Goal: Transaction & Acquisition: Obtain resource

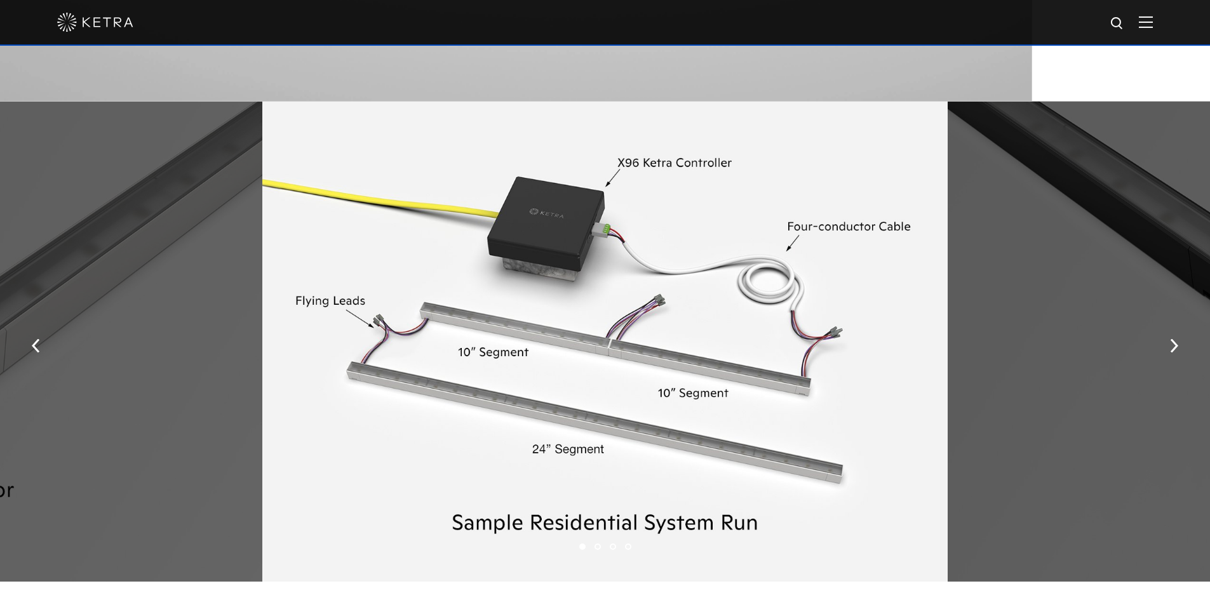
scroll to position [1525, 0]
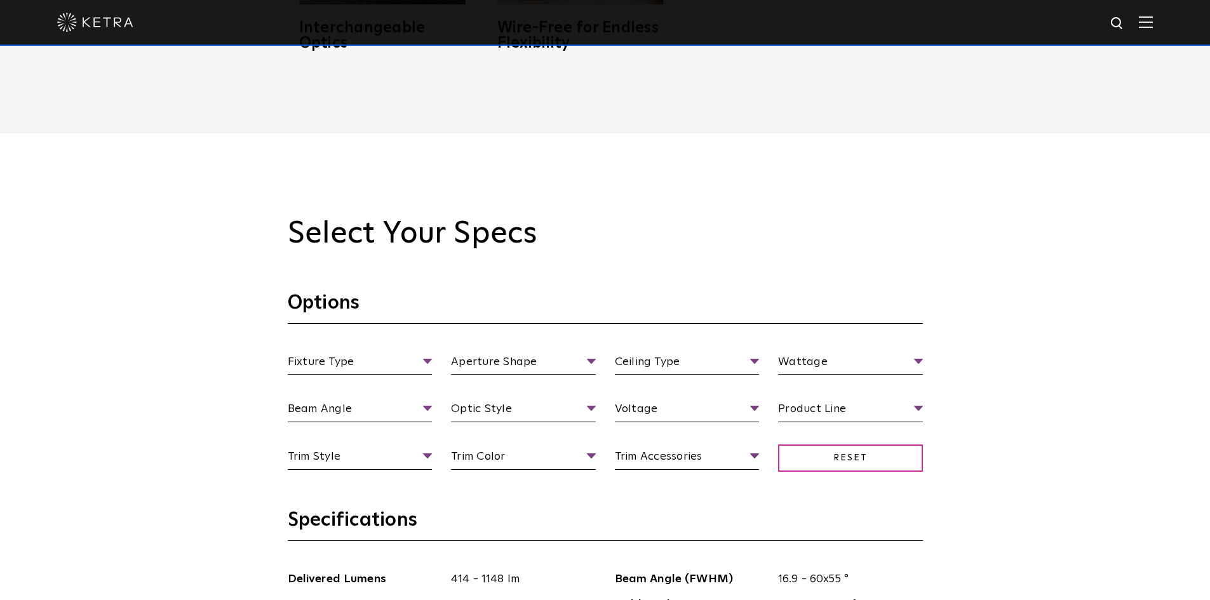
scroll to position [953, 0]
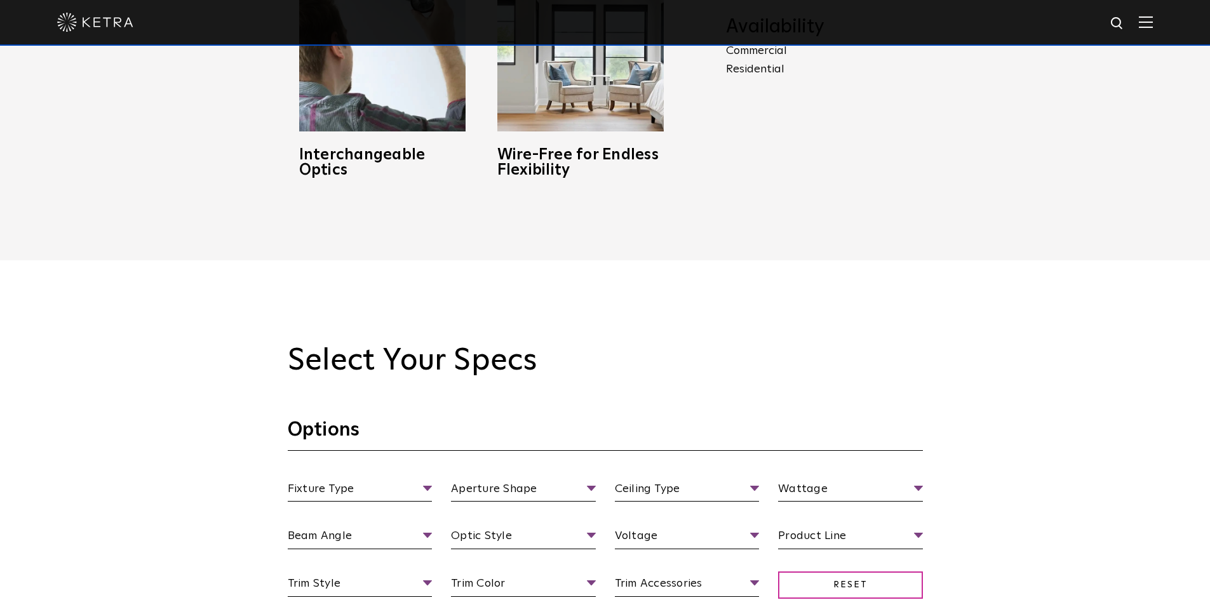
click at [1153, 17] on img at bounding box center [1146, 22] width 14 height 12
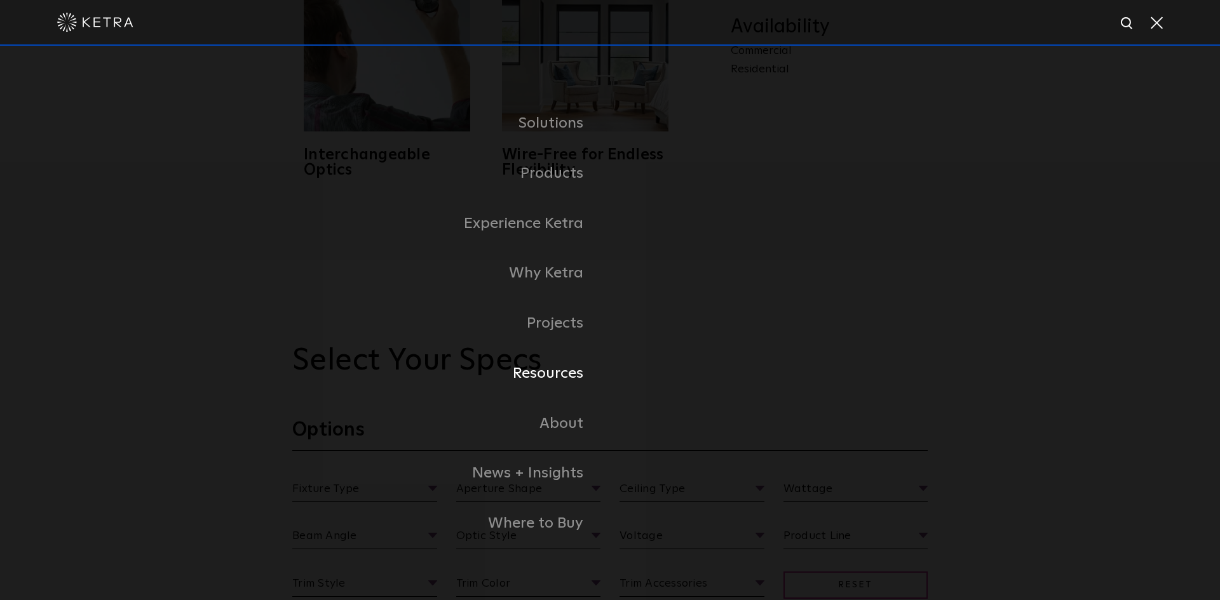
click at [544, 369] on link "Resources" at bounding box center [451, 374] width 318 height 50
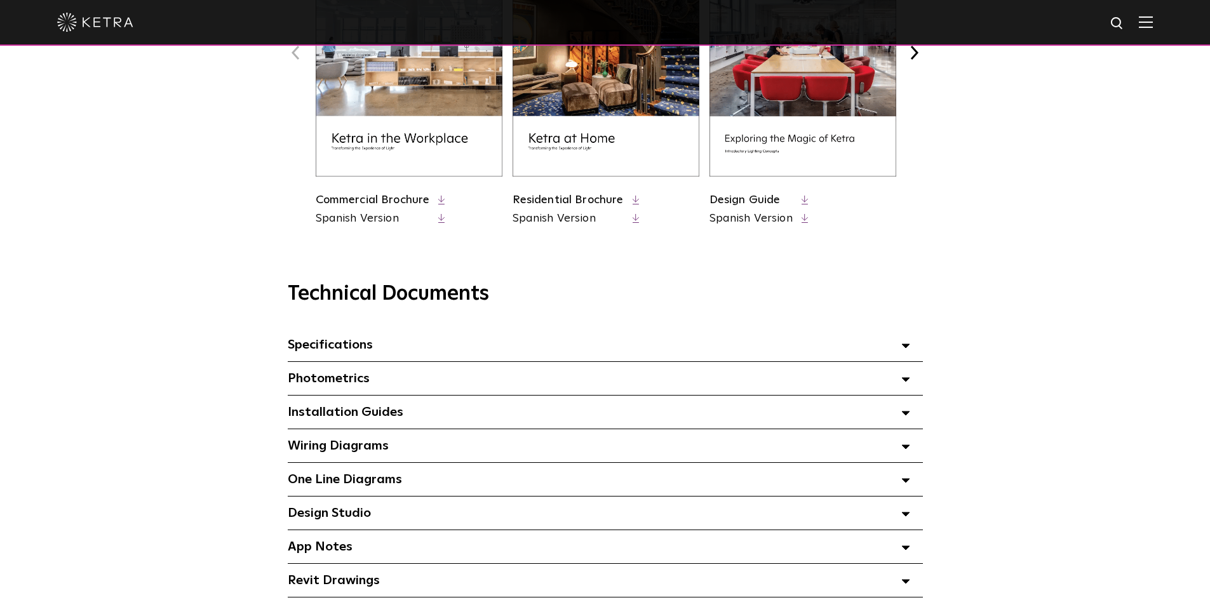
scroll to position [699, 0]
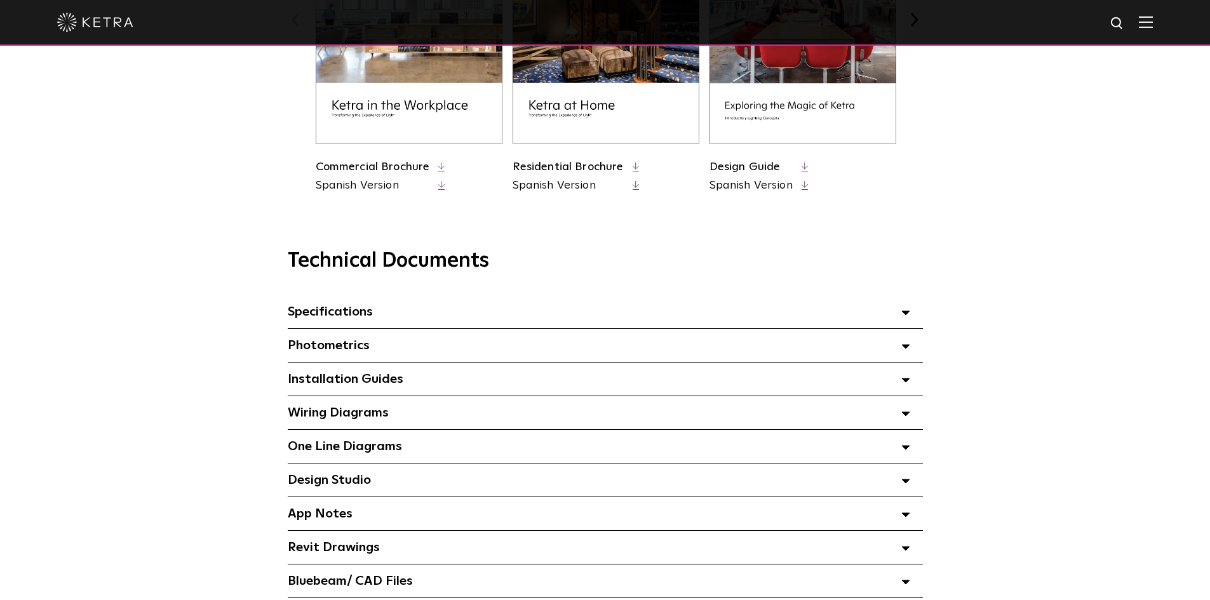
click at [358, 314] on span "Specifications Select checkboxes to use the bulk download option below" at bounding box center [330, 312] width 85 height 13
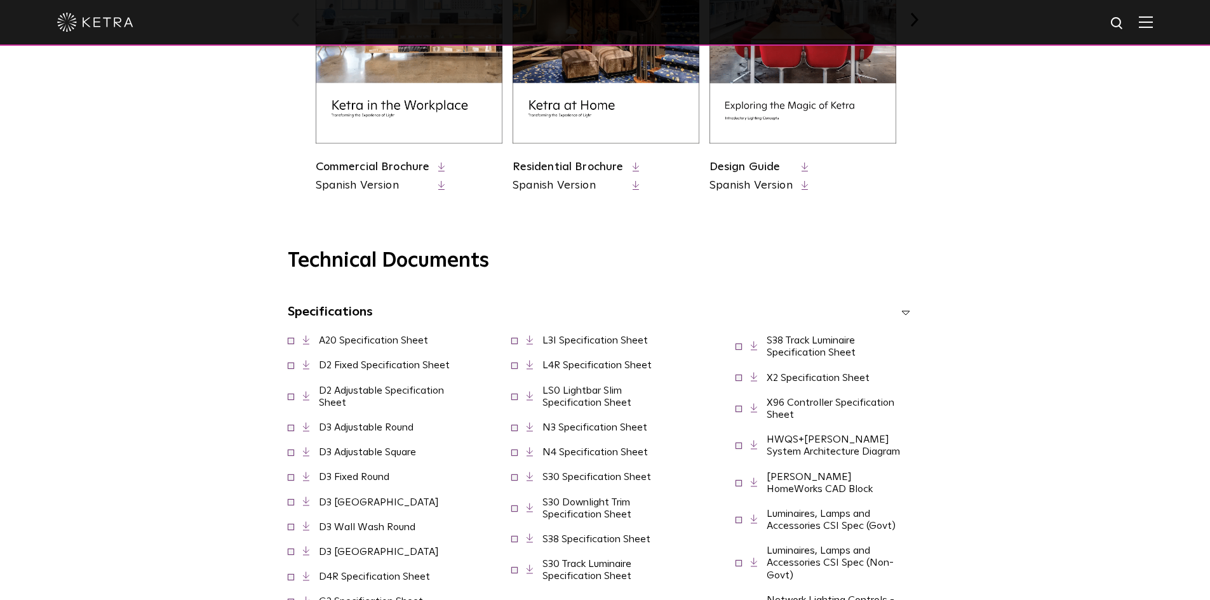
click at [345, 366] on link "D2 Fixed Specification Sheet" at bounding box center [384, 365] width 131 height 10
click at [355, 393] on link "D2 Adjustable Specification Sheet" at bounding box center [381, 397] width 125 height 22
click at [306, 429] on polyline at bounding box center [304, 426] width 3 height 6
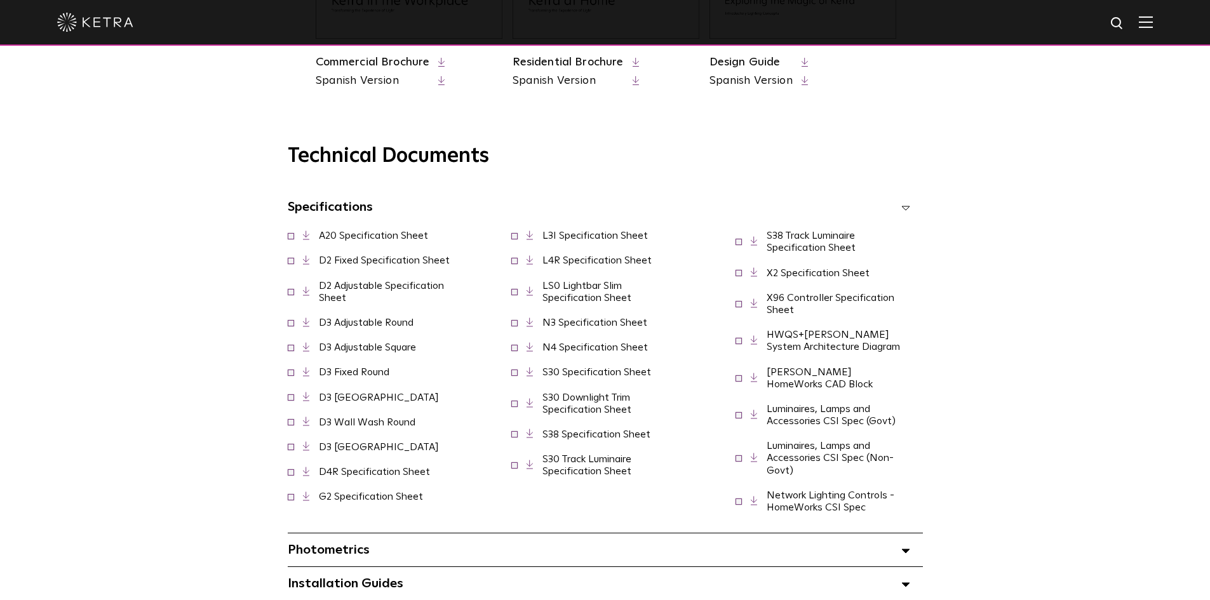
scroll to position [826, 0]
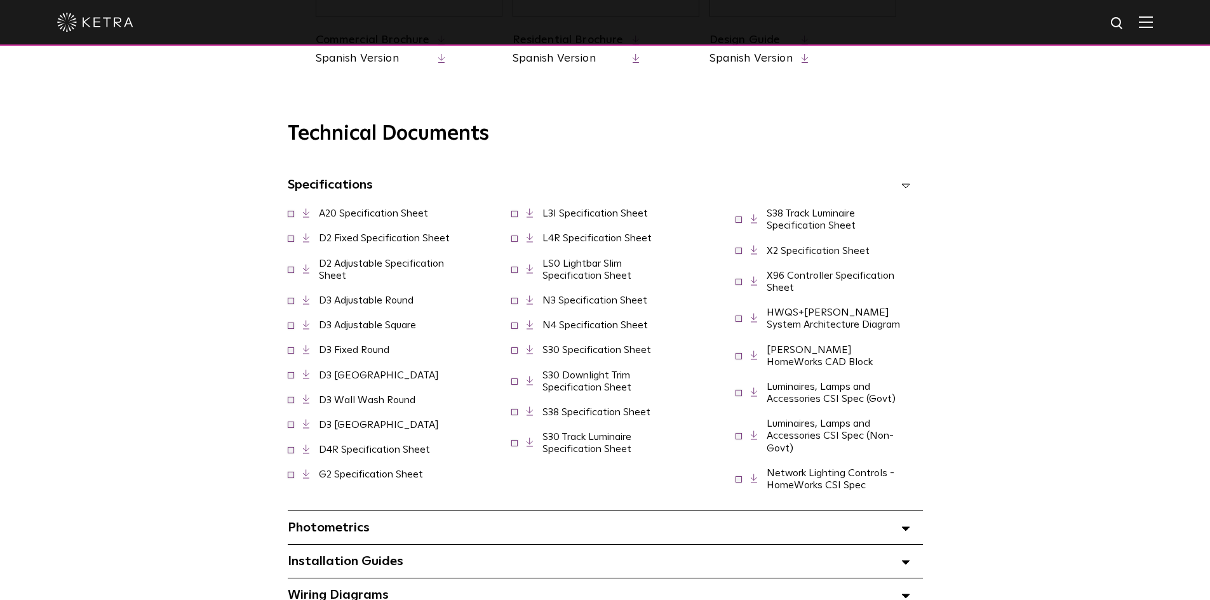
click at [565, 281] on link "LS0 Lightbar Slim Specification Sheet" at bounding box center [587, 270] width 89 height 22
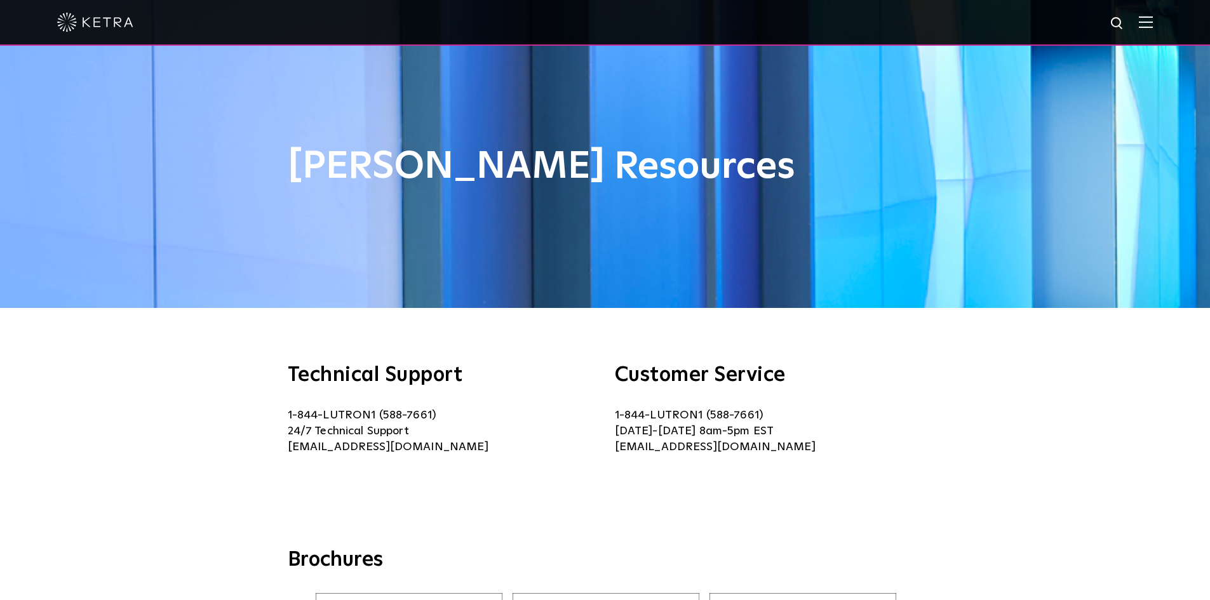
click at [1153, 21] on img at bounding box center [1146, 22] width 14 height 12
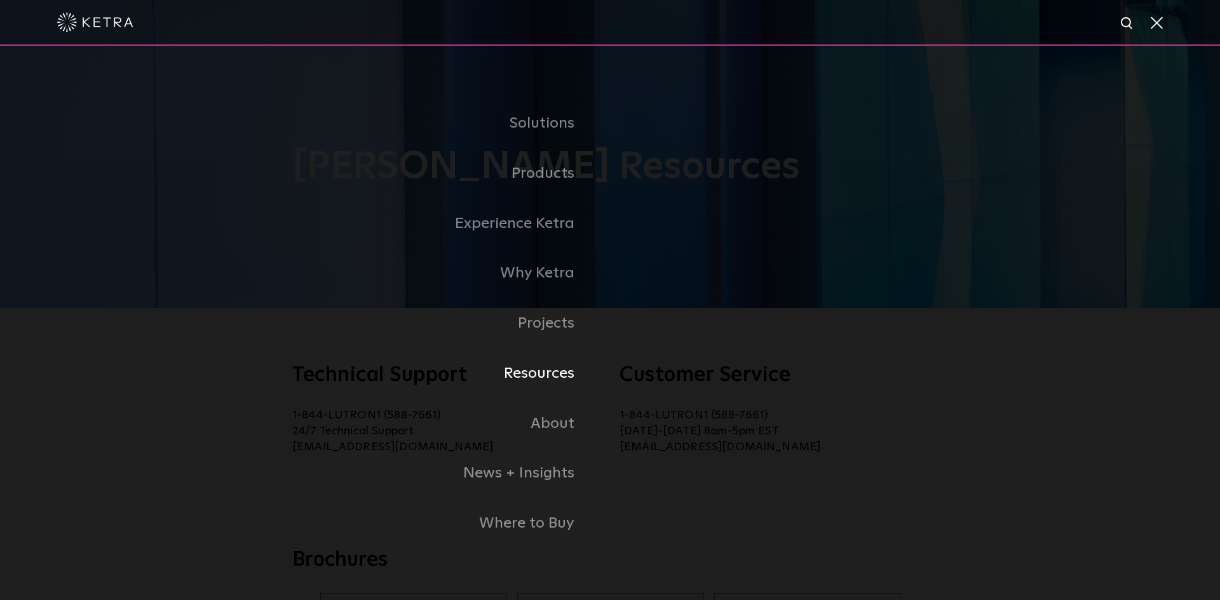
click at [538, 372] on link "Resources" at bounding box center [397, 374] width 426 height 50
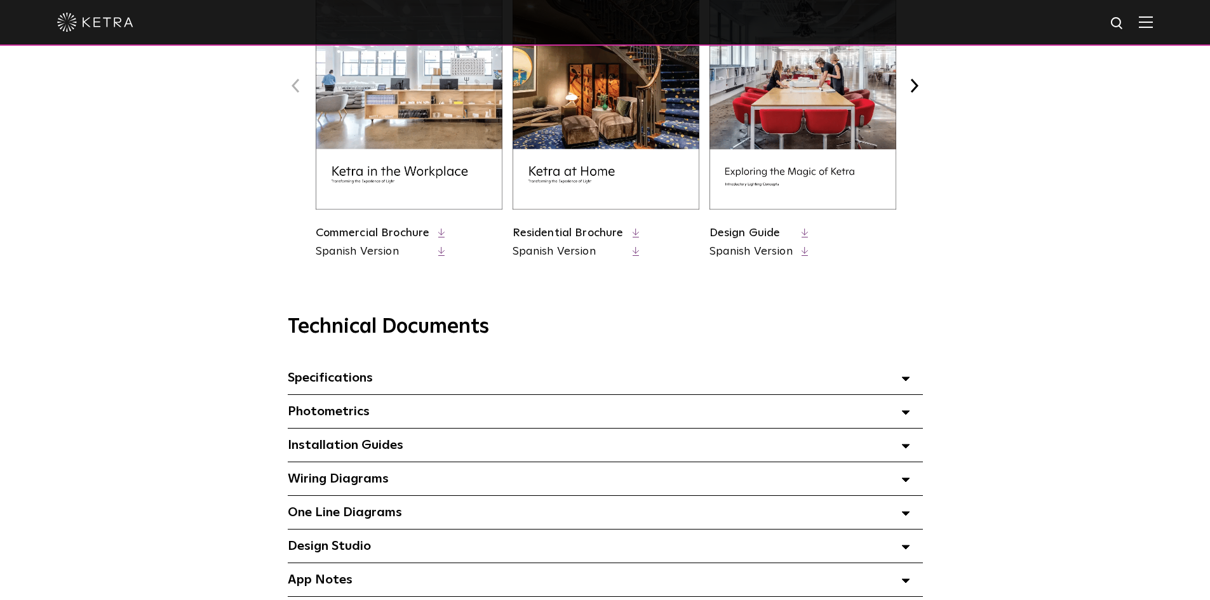
scroll to position [635, 0]
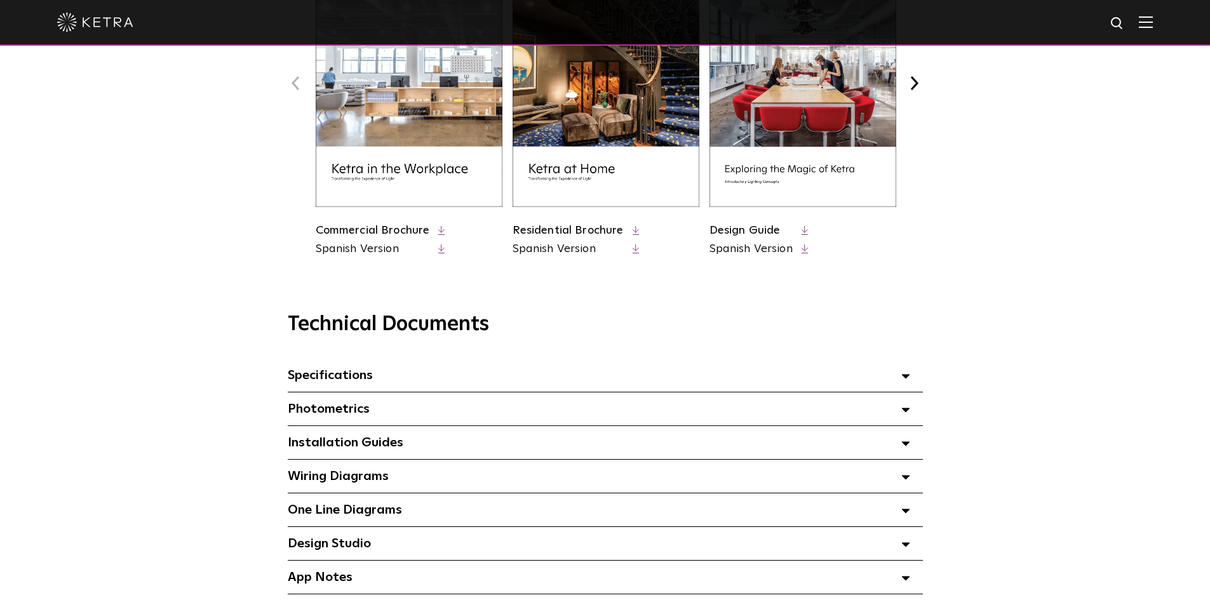
click at [328, 377] on span "Specifications Select checkboxes to use the bulk download option below" at bounding box center [330, 375] width 85 height 13
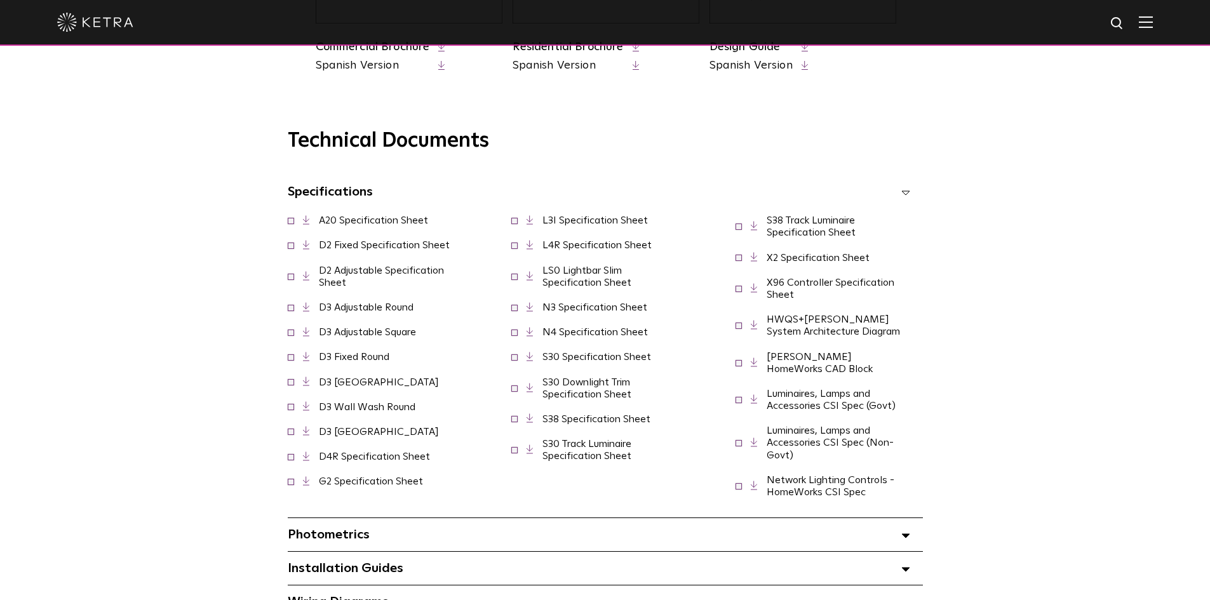
scroll to position [826, 0]
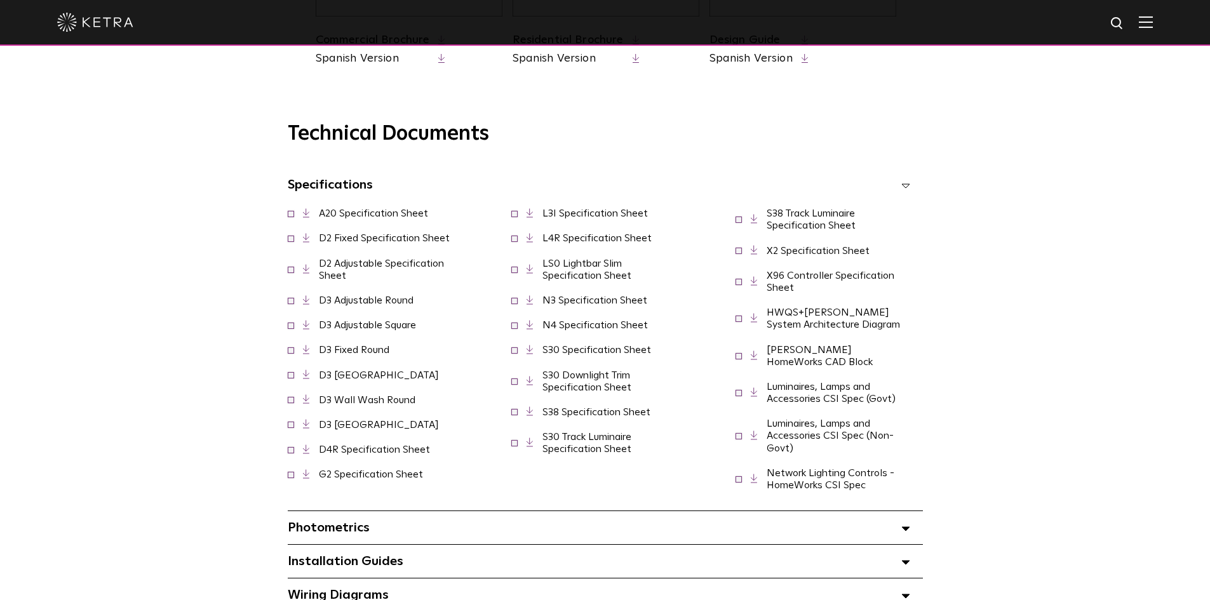
click at [564, 281] on link "LS0 Lightbar Slim Specification Sheet" at bounding box center [587, 270] width 89 height 22
